Goal: Navigation & Orientation: Find specific page/section

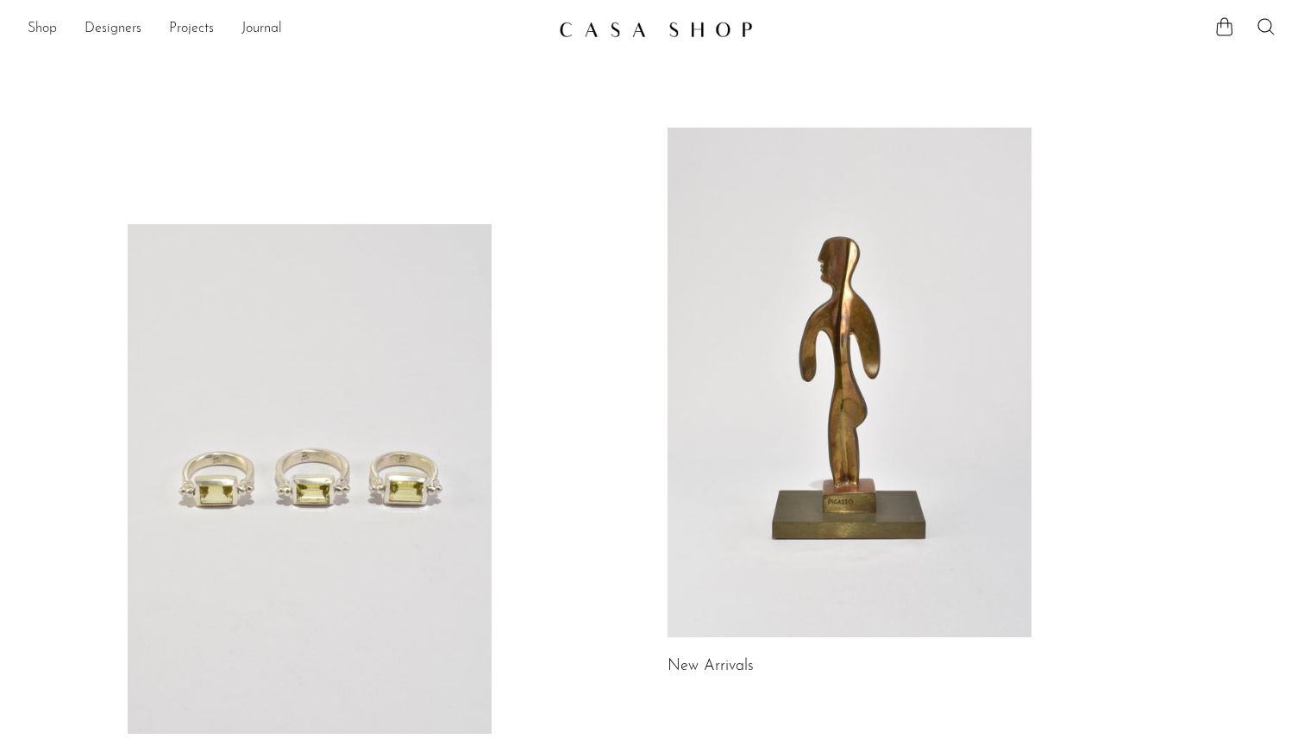
click at [47, 28] on link "Shop" at bounding box center [42, 29] width 29 height 22
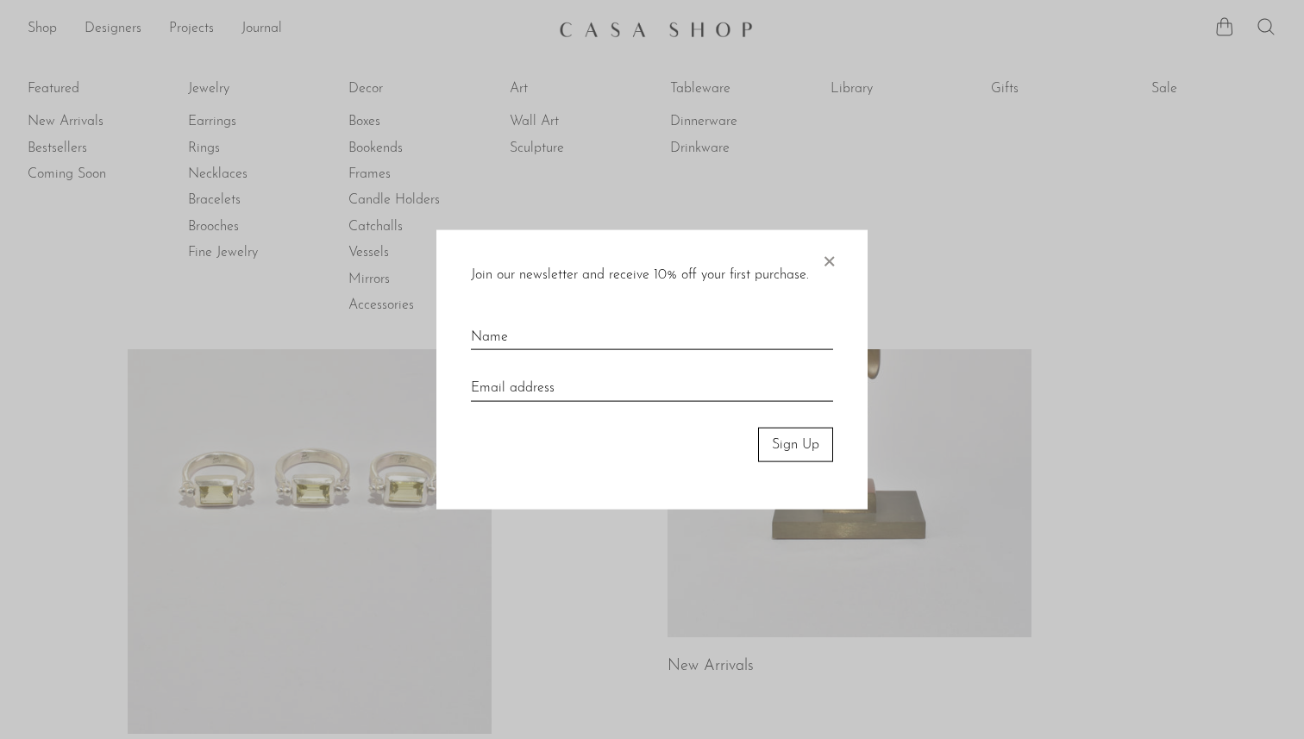
click at [825, 248] on span "×" at bounding box center [828, 256] width 17 height 55
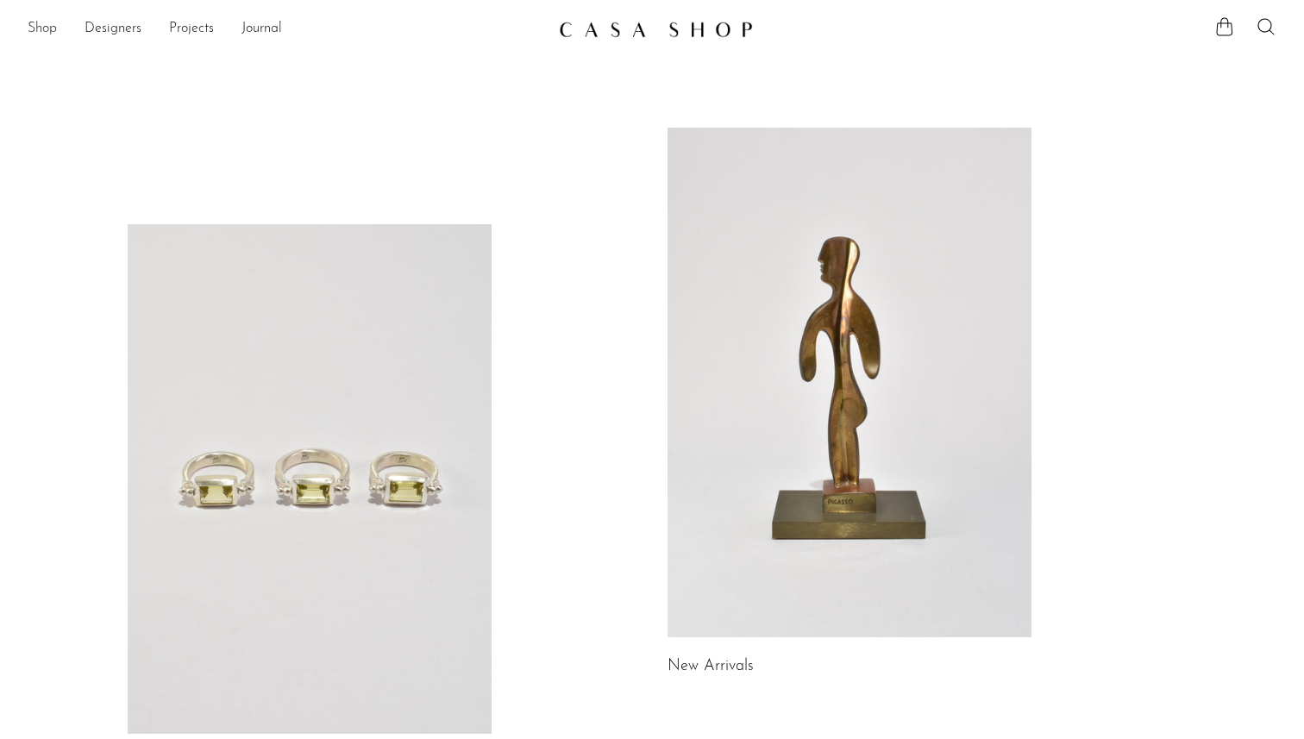
click at [50, 31] on link "Shop" at bounding box center [42, 29] width 29 height 22
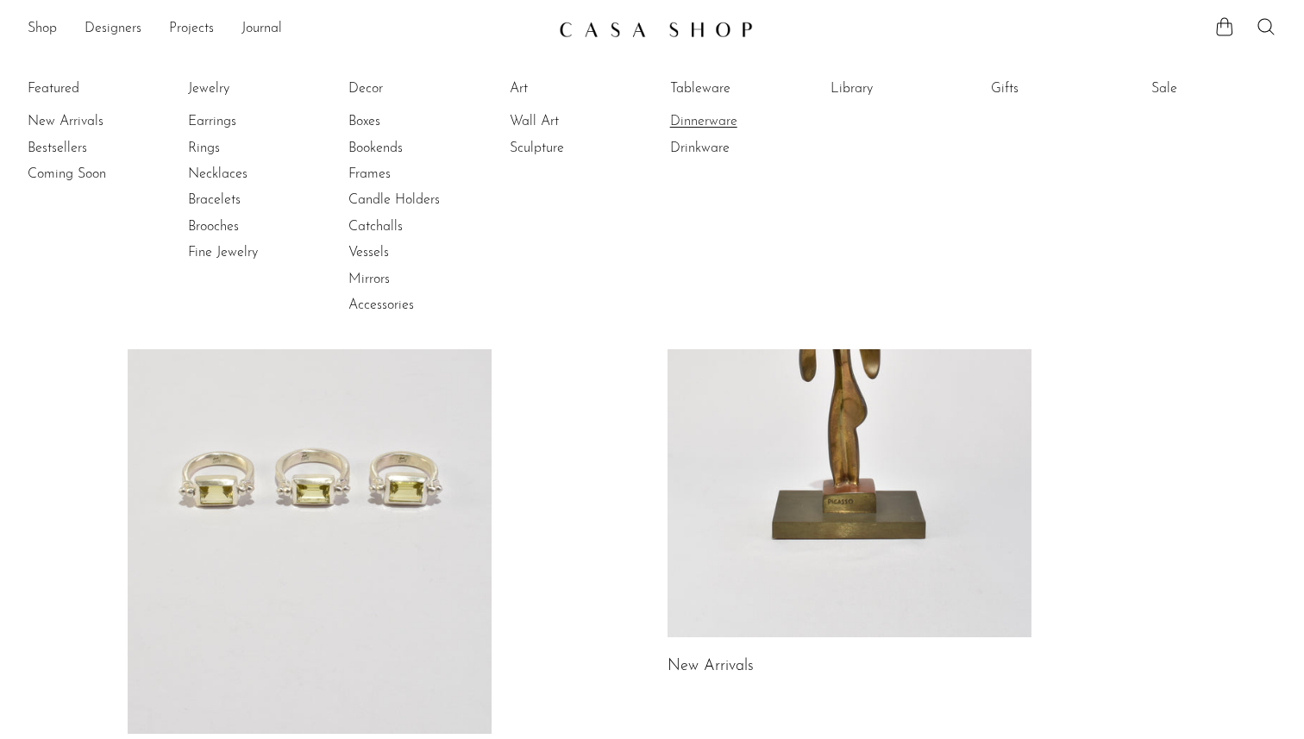
click at [703, 126] on link "Dinnerware" at bounding box center [734, 121] width 129 height 19
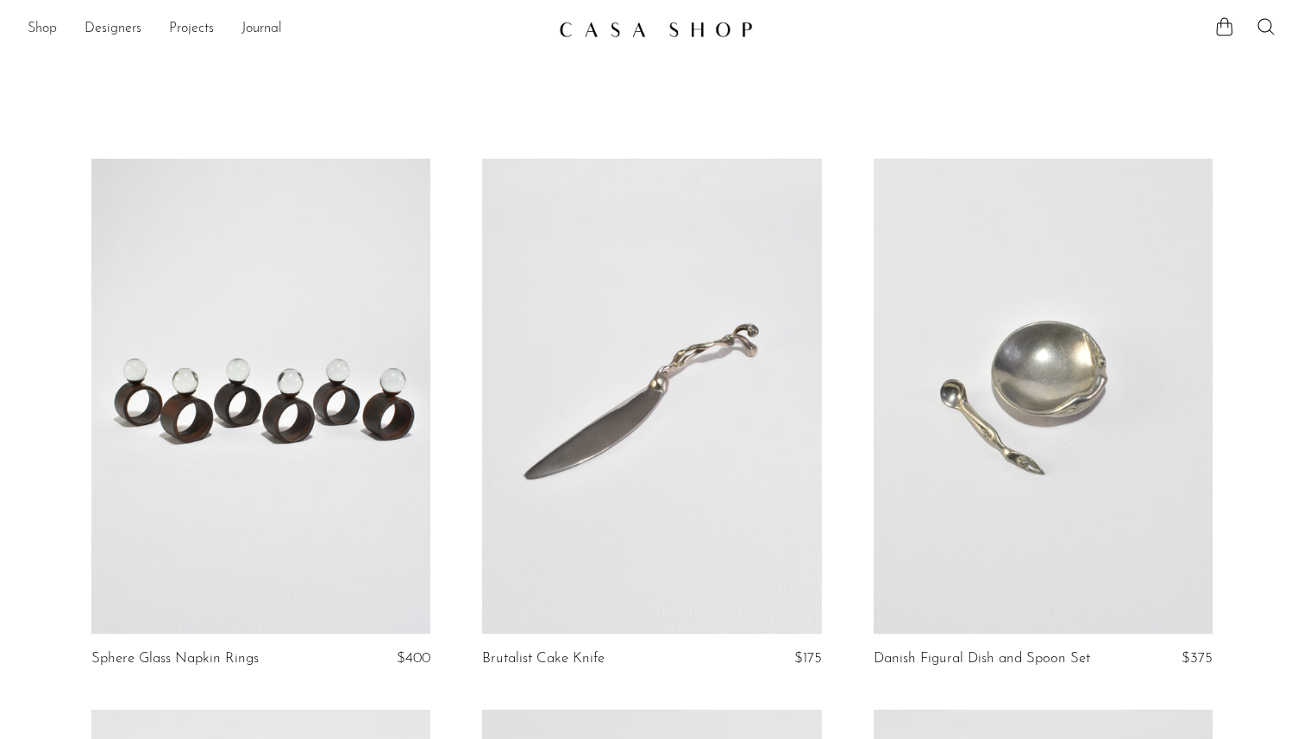
click at [38, 27] on link "Shop" at bounding box center [42, 29] width 29 height 22
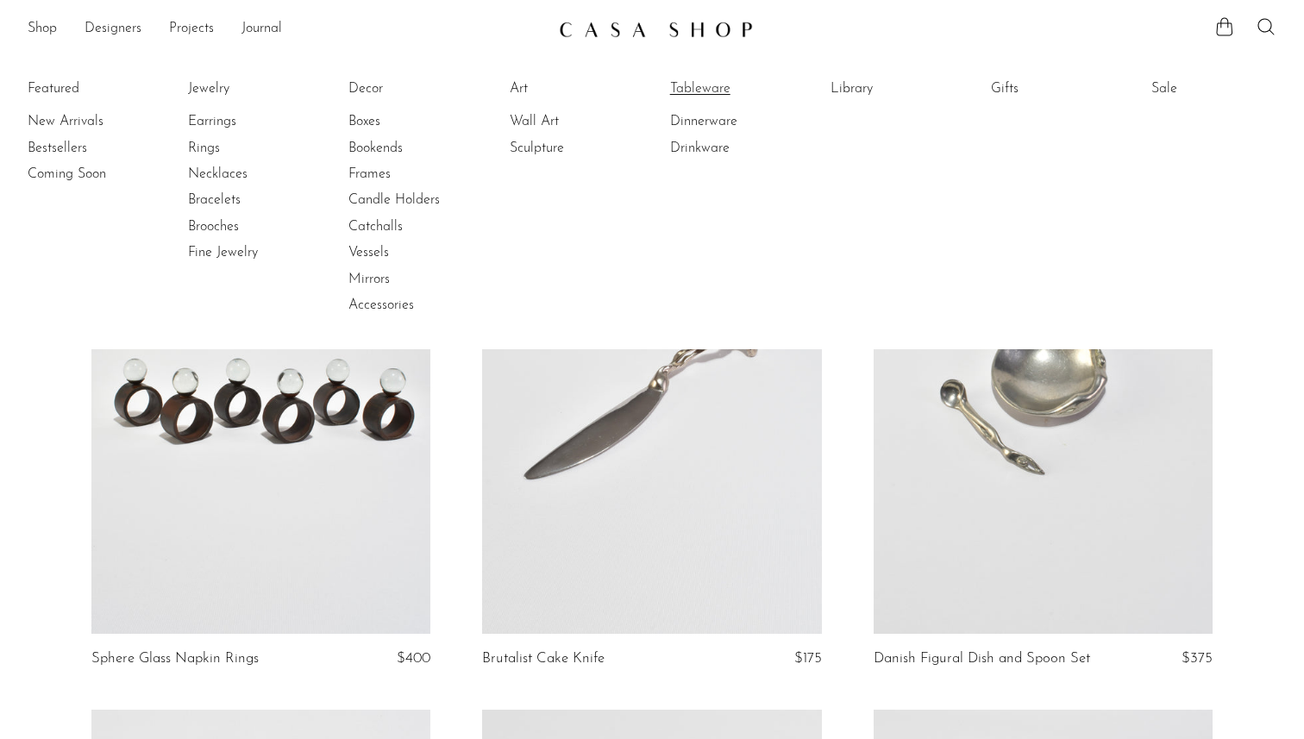
click at [684, 84] on link "Tableware" at bounding box center [734, 88] width 129 height 19
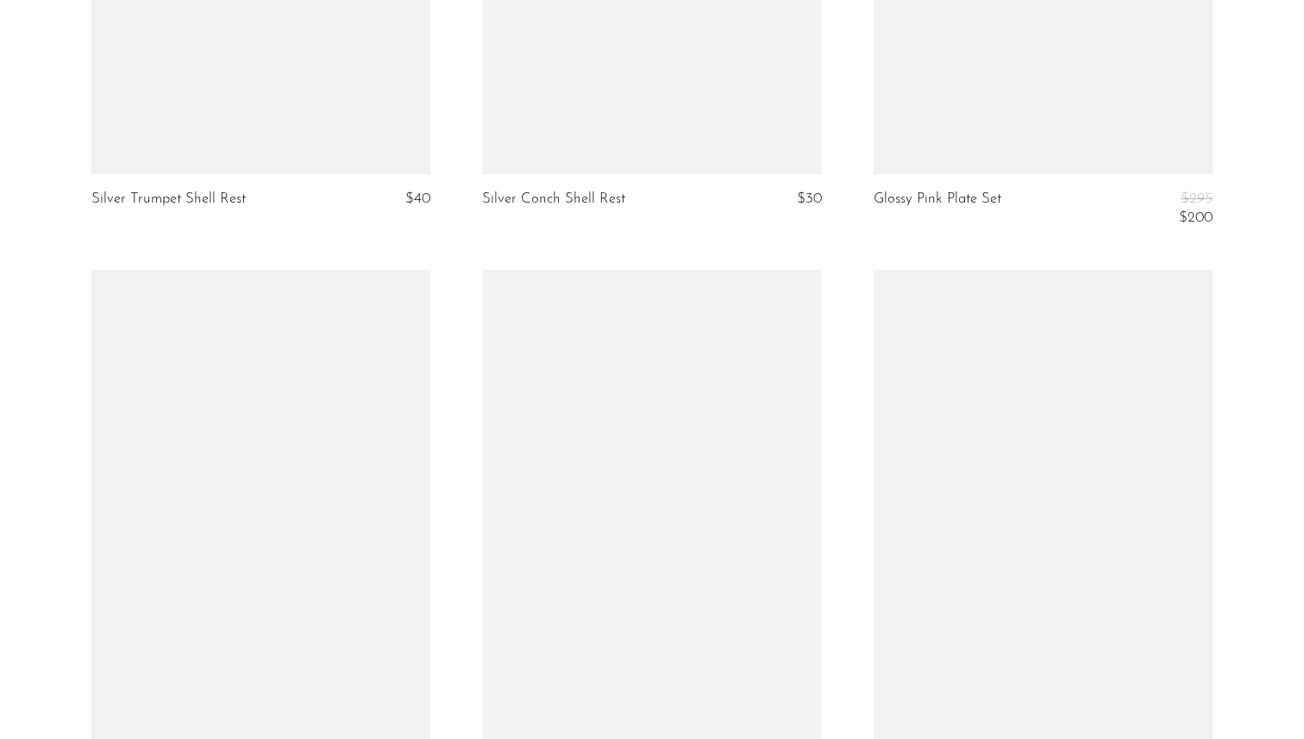
scroll to position [6458, 0]
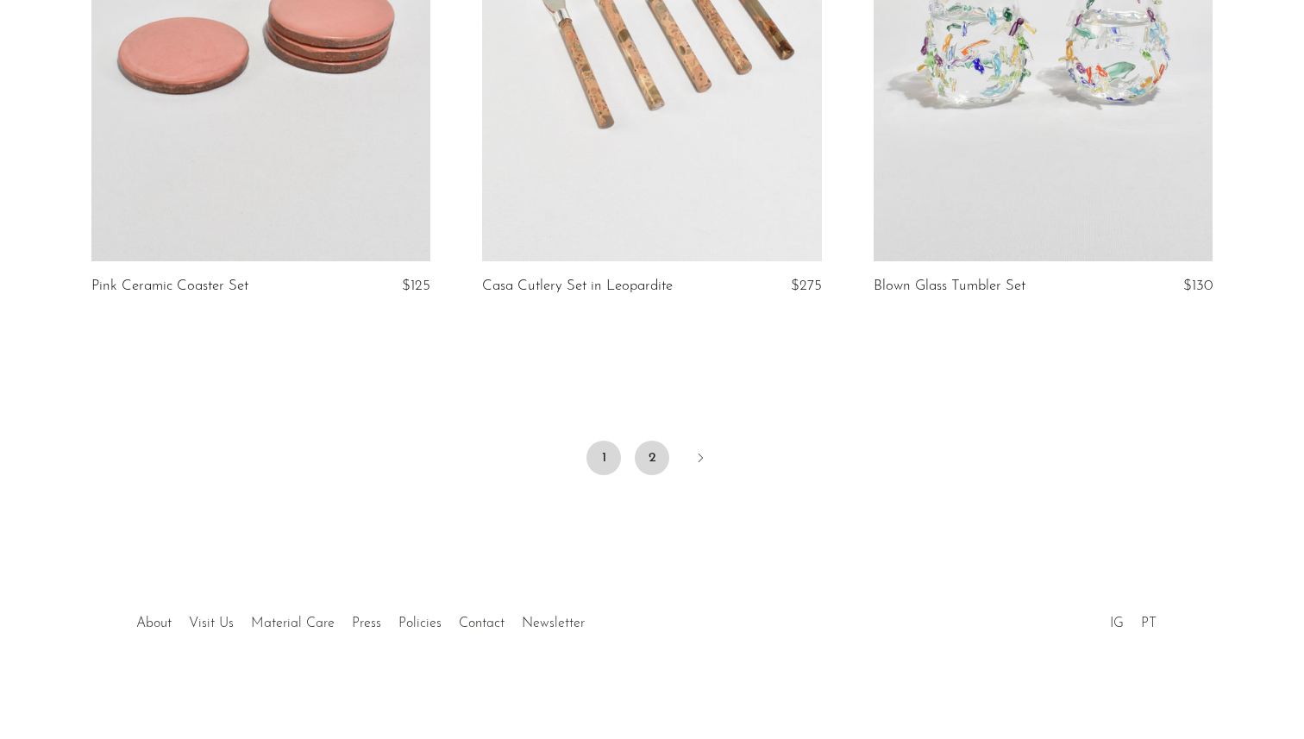
click at [643, 455] on link "2" at bounding box center [652, 458] width 35 height 35
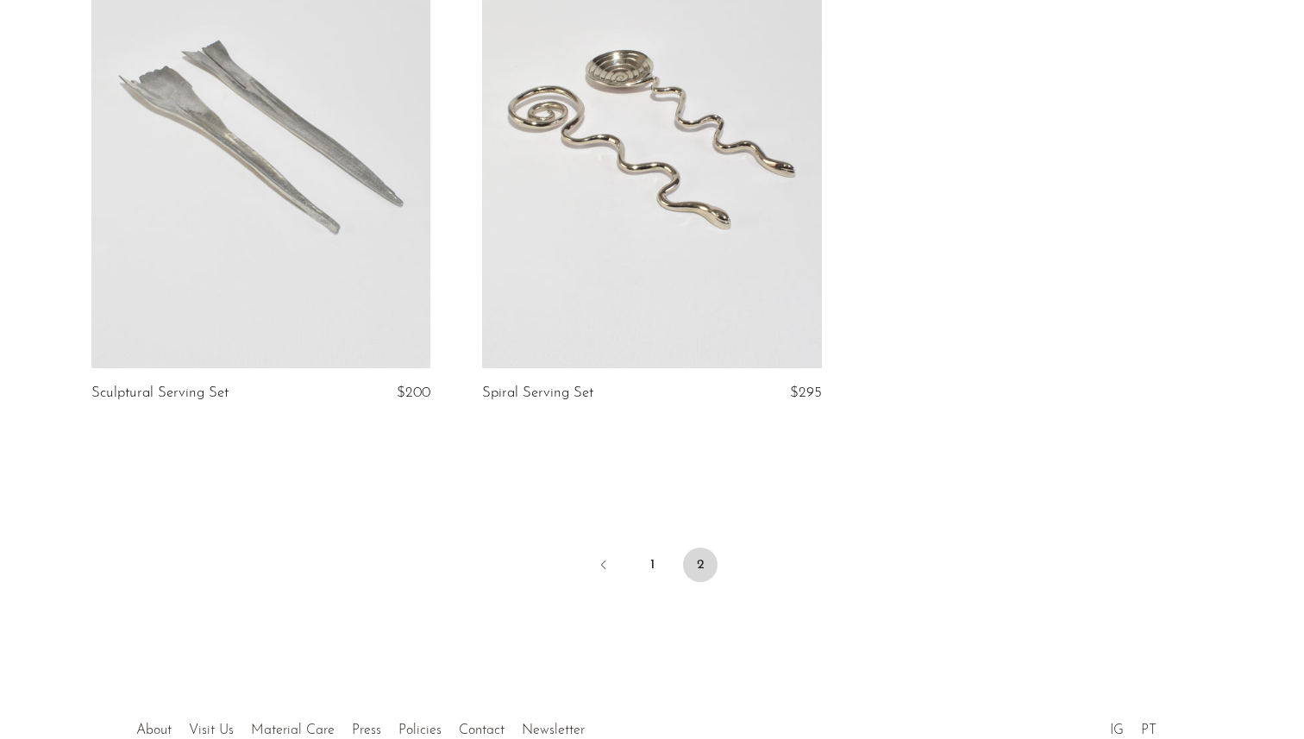
scroll to position [888, 0]
